Goal: Find specific page/section: Find specific page/section

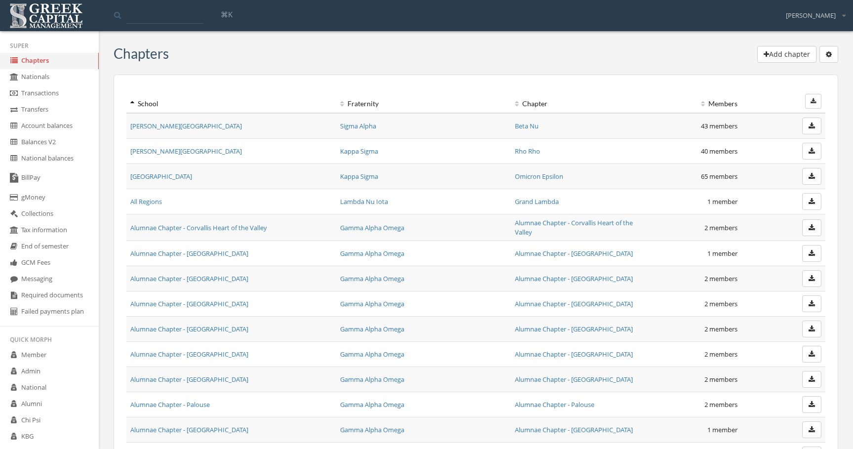
click at [66, 292] on link "Required documents" at bounding box center [49, 295] width 99 height 16
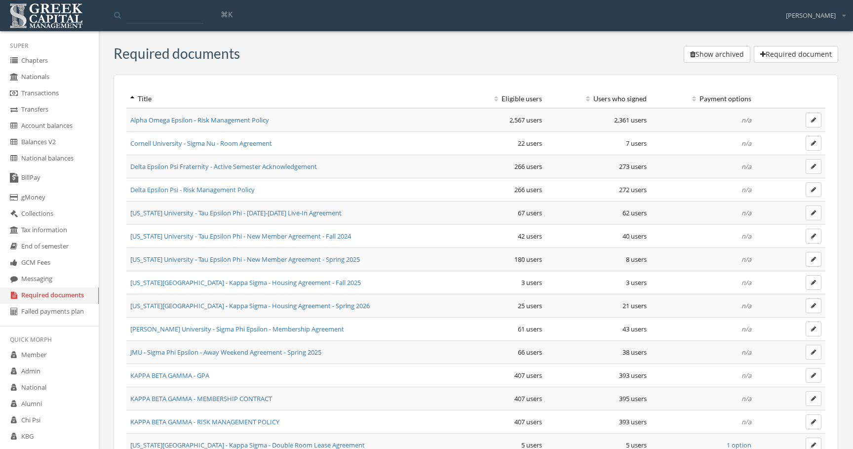
click at [259, 146] on link "Cornell University - Sigma Nu - Room Agreement" at bounding box center [201, 143] width 142 height 9
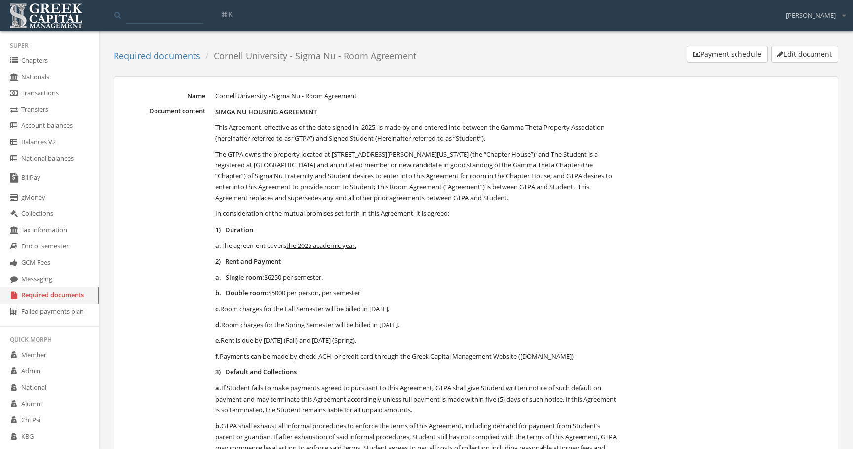
click at [731, 58] on button "Payment schedule" at bounding box center [727, 54] width 81 height 17
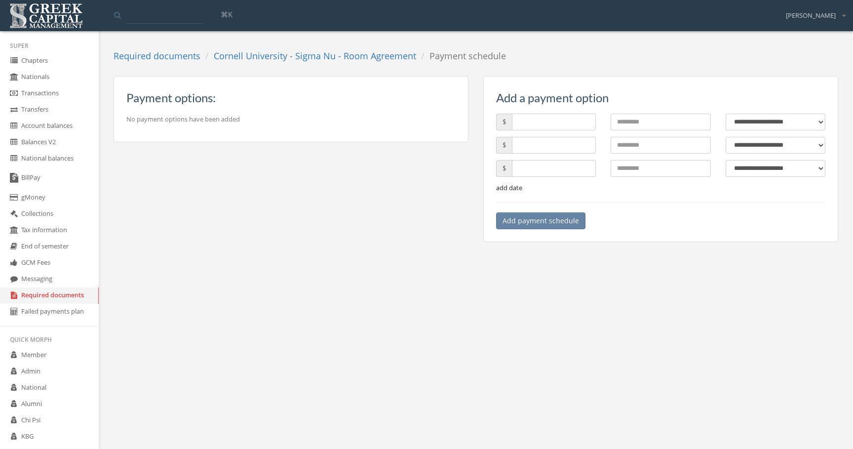
click at [714, 81] on body "**********" at bounding box center [426, 224] width 853 height 449
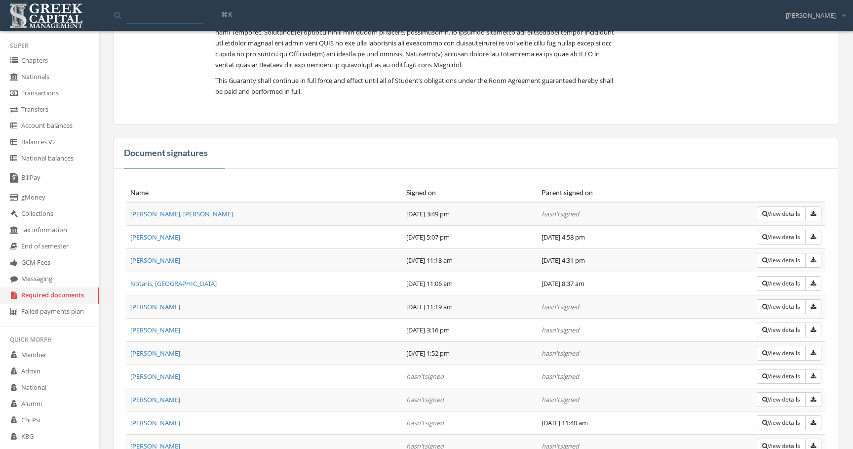
scroll to position [1582, 0]
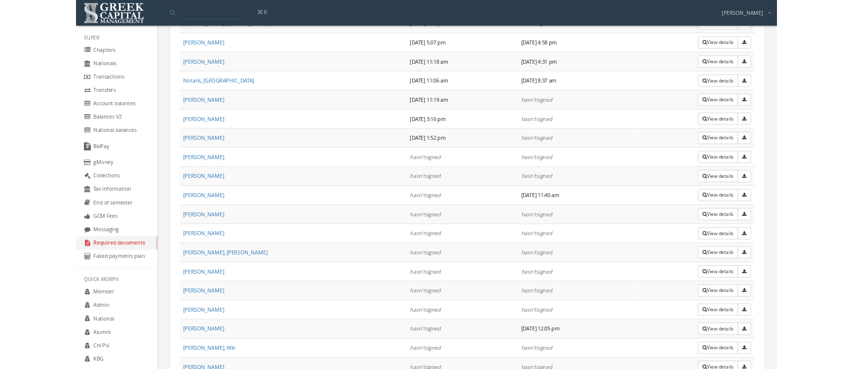
scroll to position [1659, 0]
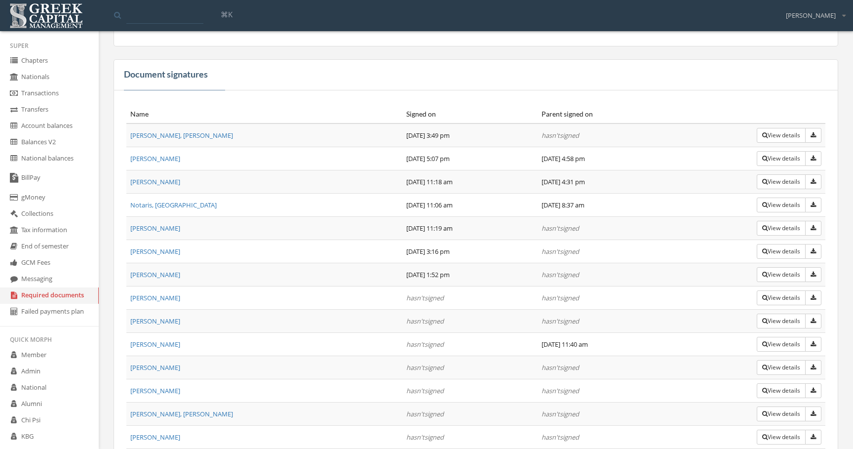
click at [771, 166] on button "View details" at bounding box center [781, 158] width 49 height 15
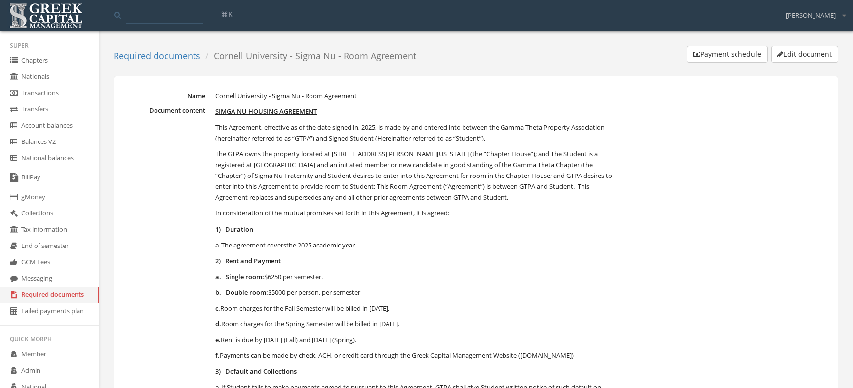
click at [434, 249] on p "a. The agreement covers the 2025 academic year." at bounding box center [416, 245] width 402 height 11
click at [802, 59] on button "Edit document" at bounding box center [804, 54] width 67 height 17
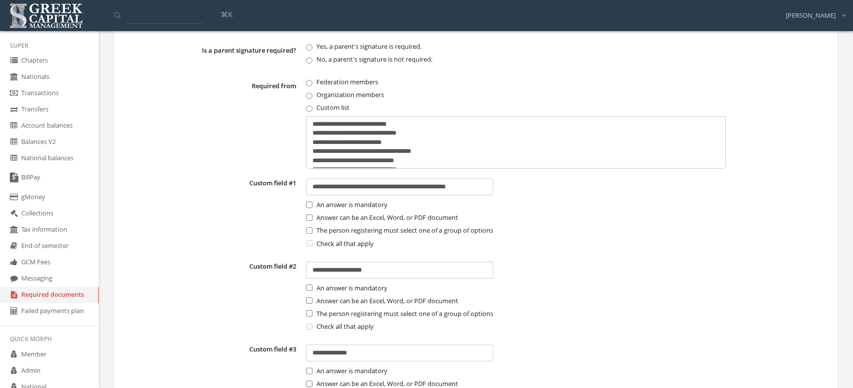
scroll to position [1485, 0]
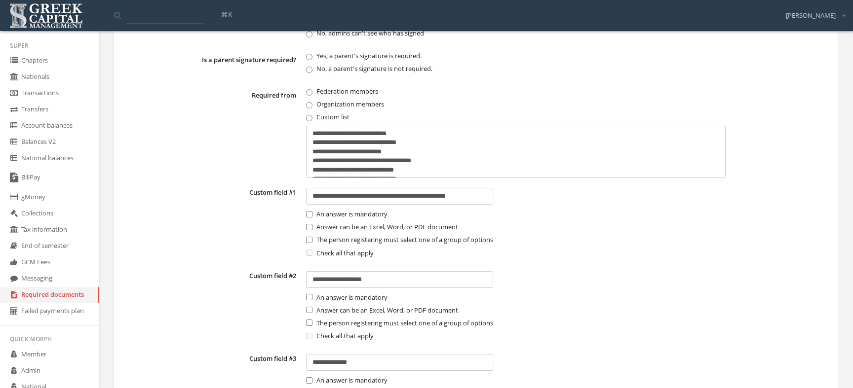
click at [155, 233] on label "Custom field # 1" at bounding box center [213, 223] width 175 height 71
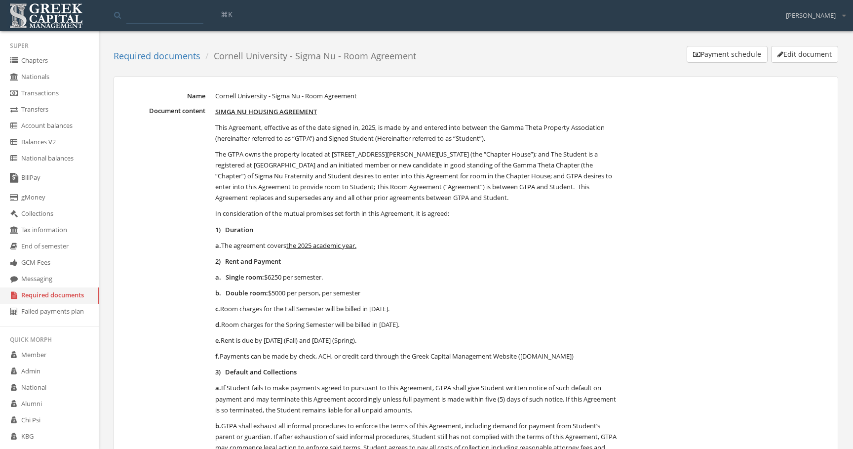
click at [173, 52] on link "Required documents" at bounding box center [157, 56] width 87 height 12
